Goal: Download file/media

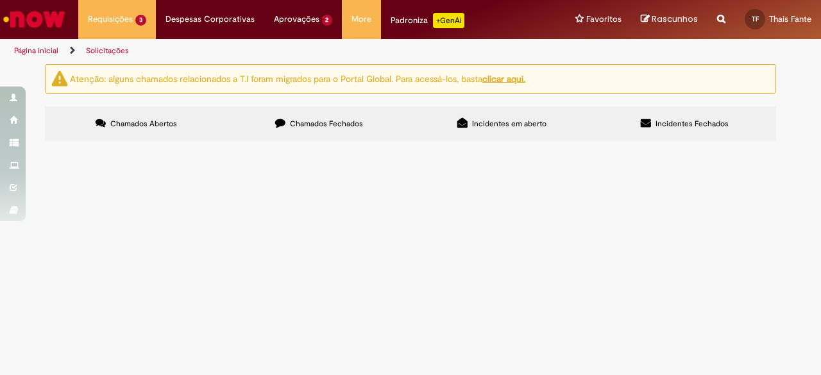
click at [318, 121] on span "Chamados Fechados" at bounding box center [326, 124] width 73 height 10
click at [0, 0] on input "Pesquisar" at bounding box center [0, 0] width 0 height 0
type input "**********"
click at [0, 0] on button "Pesquisar" at bounding box center [0, 0] width 0 height 0
click at [0, 0] on td "MATERIAL DE ESCRITÓRIO PARA O CSC" at bounding box center [0, 0] width 0 height 0
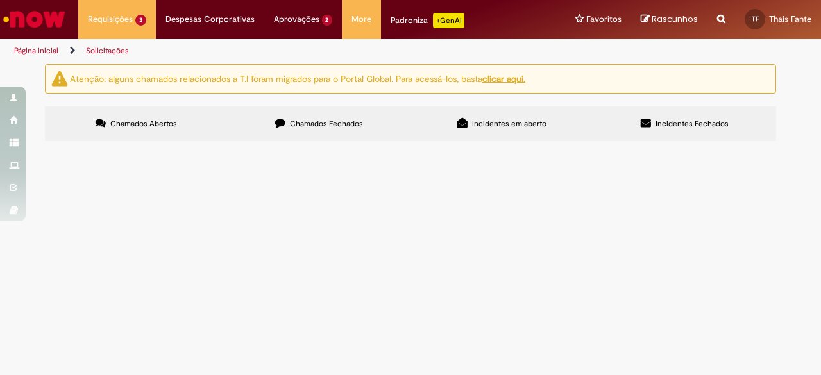
click at [0, 0] on span "MATERIAL DE ESCRITÓRIO PARA O CSC" at bounding box center [0, 0] width 0 height 0
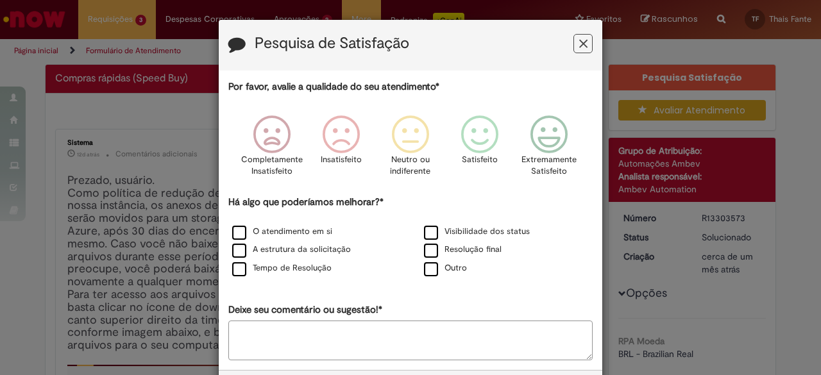
click at [586, 49] on button "Feedback" at bounding box center [582, 43] width 19 height 19
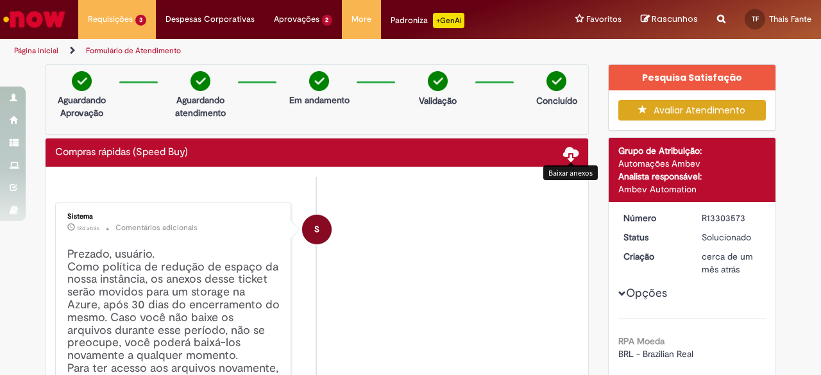
click at [568, 151] on span at bounding box center [570, 153] width 15 height 15
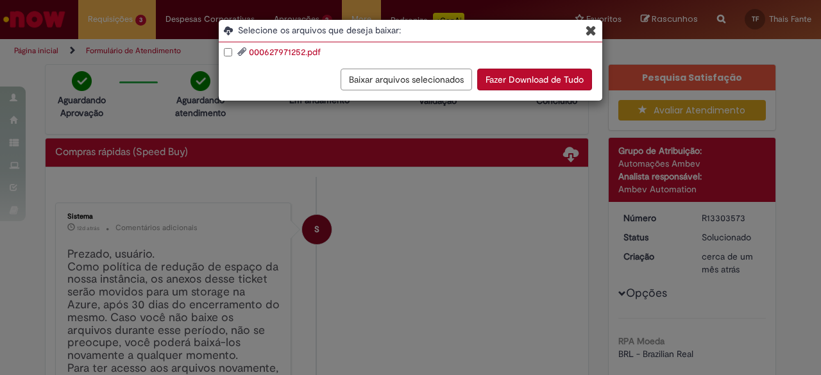
click at [525, 77] on button "Fazer Download de Tudo" at bounding box center [534, 80] width 115 height 22
